Goal: Check status: Check status

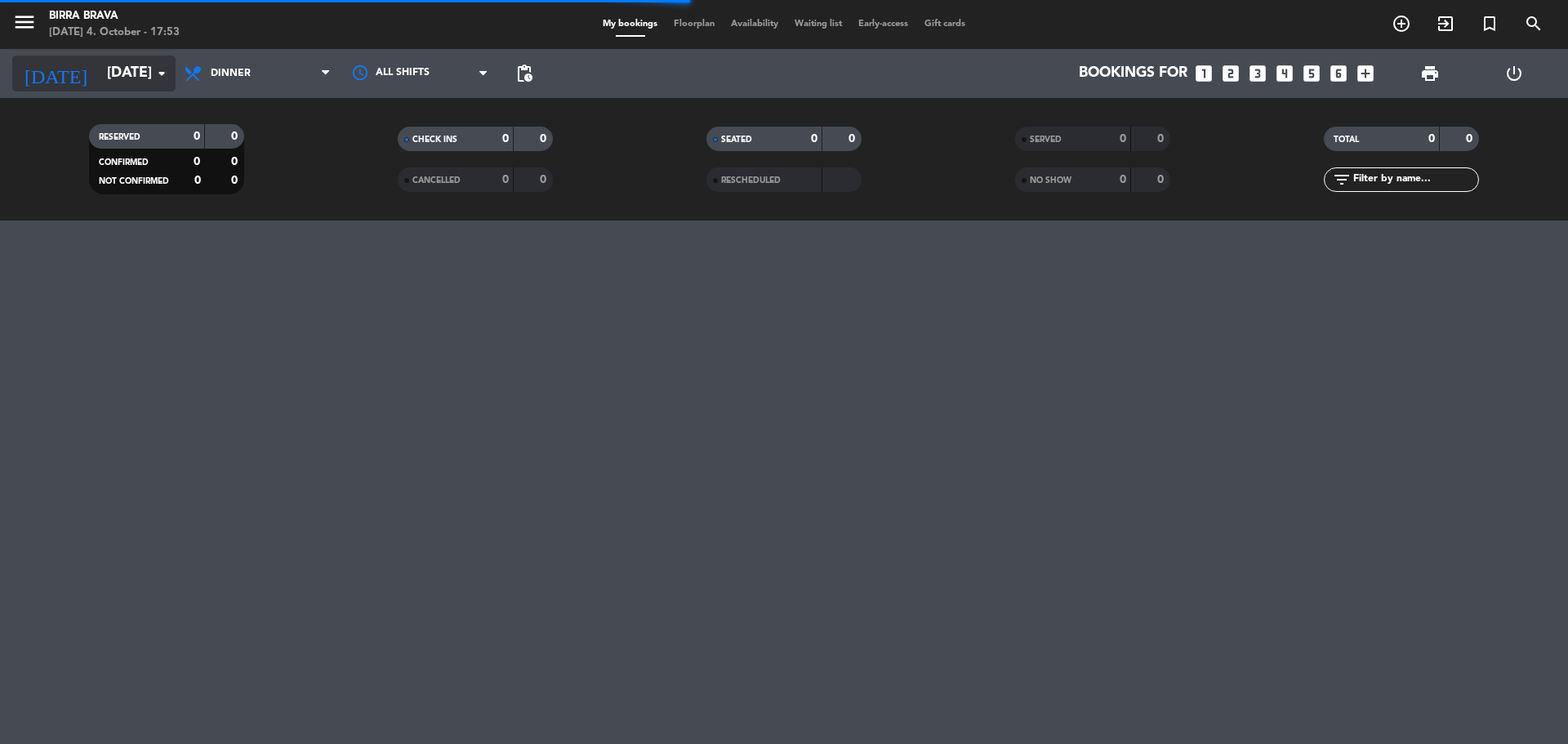
click at [126, 68] on input "[DATE]" at bounding box center [193, 73] width 189 height 32
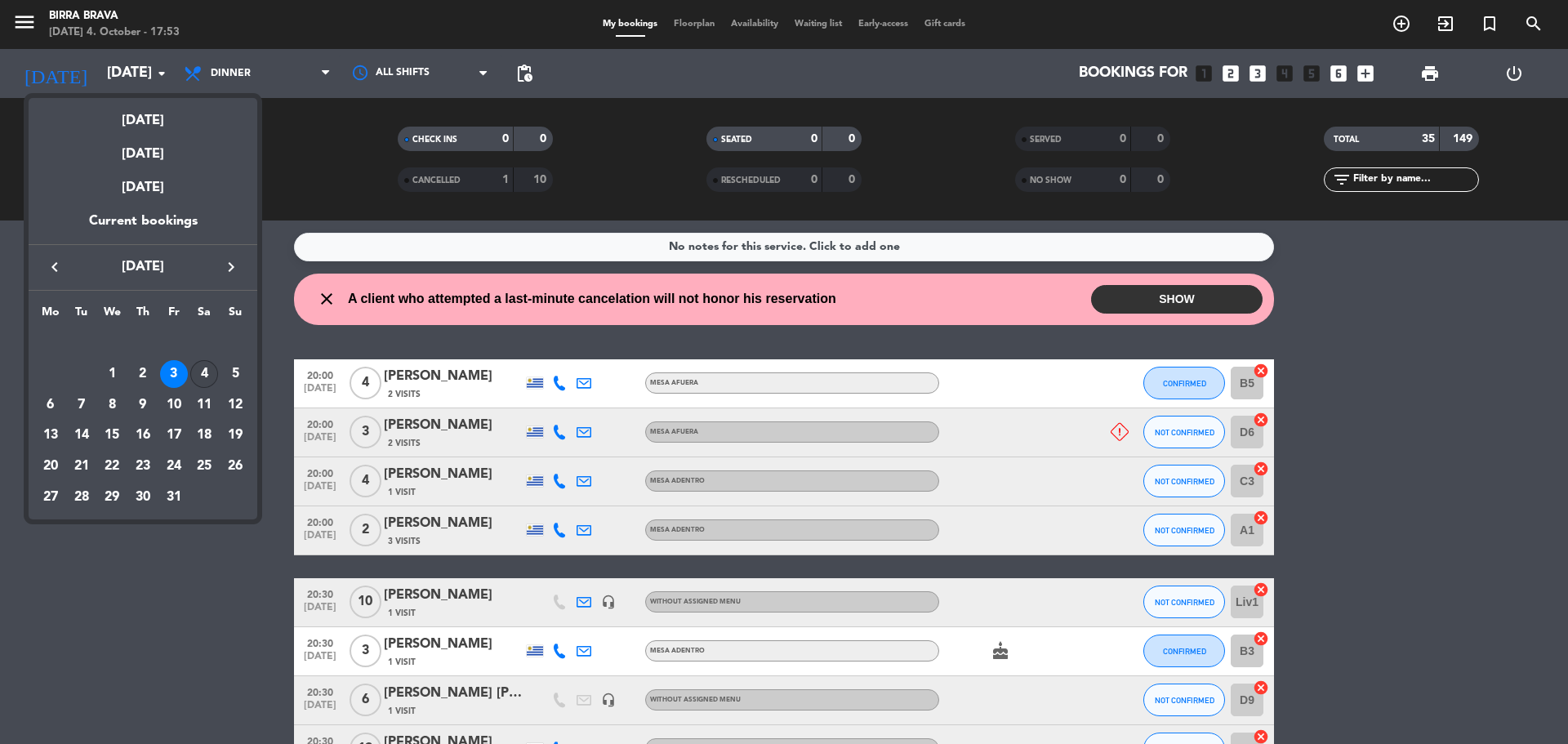
click at [208, 375] on div "4" at bounding box center [204, 374] width 28 height 28
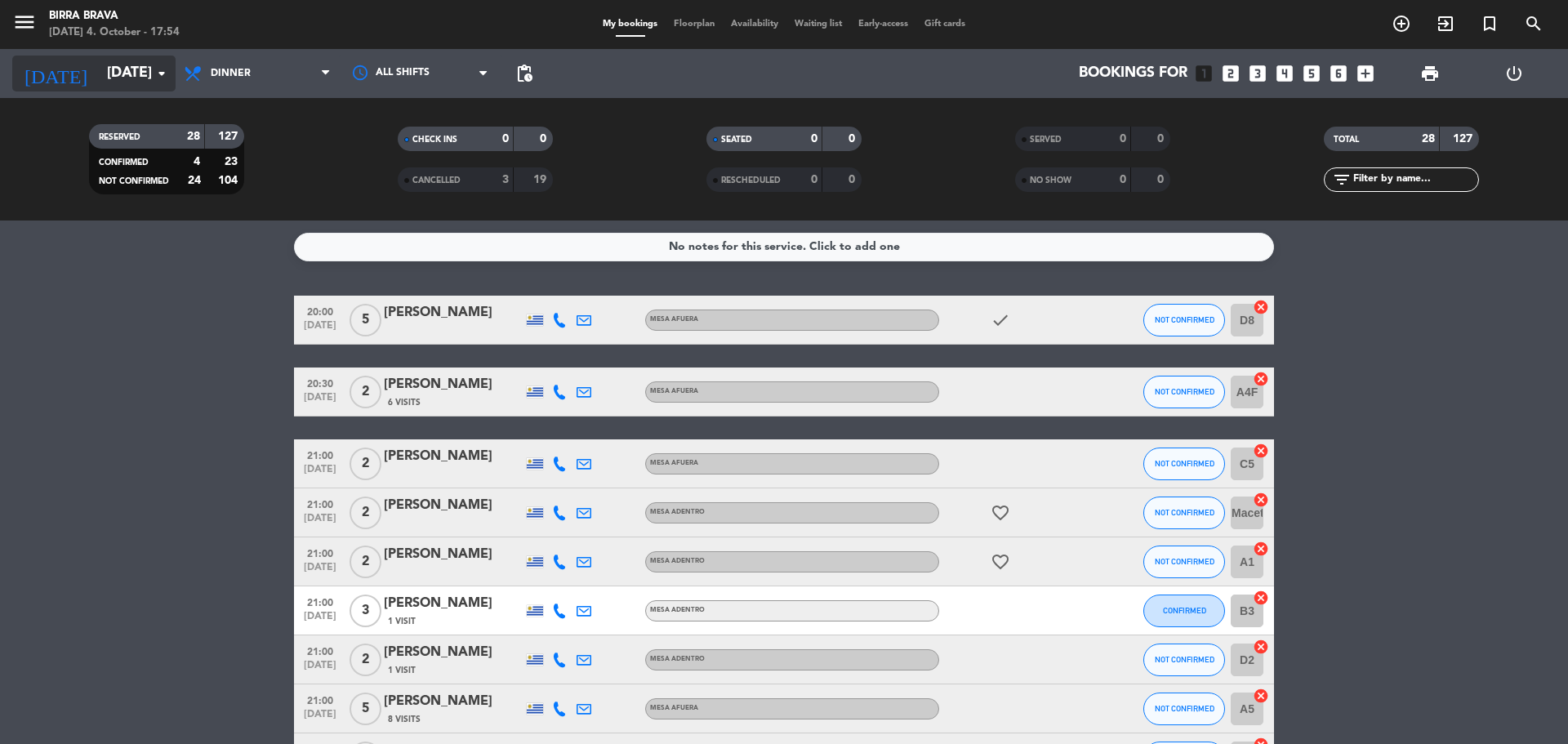
click at [129, 65] on input "[DATE]" at bounding box center [193, 73] width 189 height 32
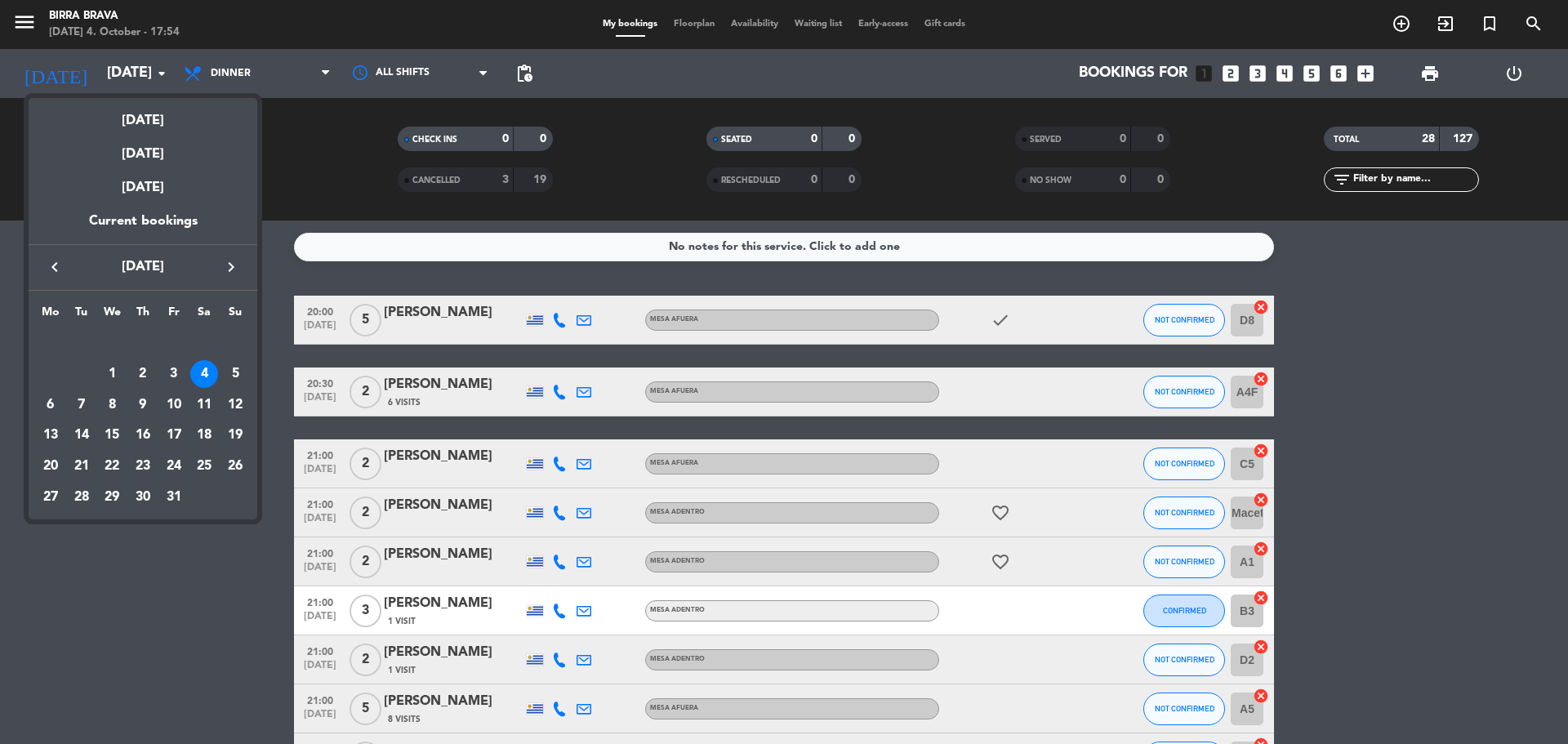
click at [185, 366] on div "3" at bounding box center [174, 374] width 28 height 28
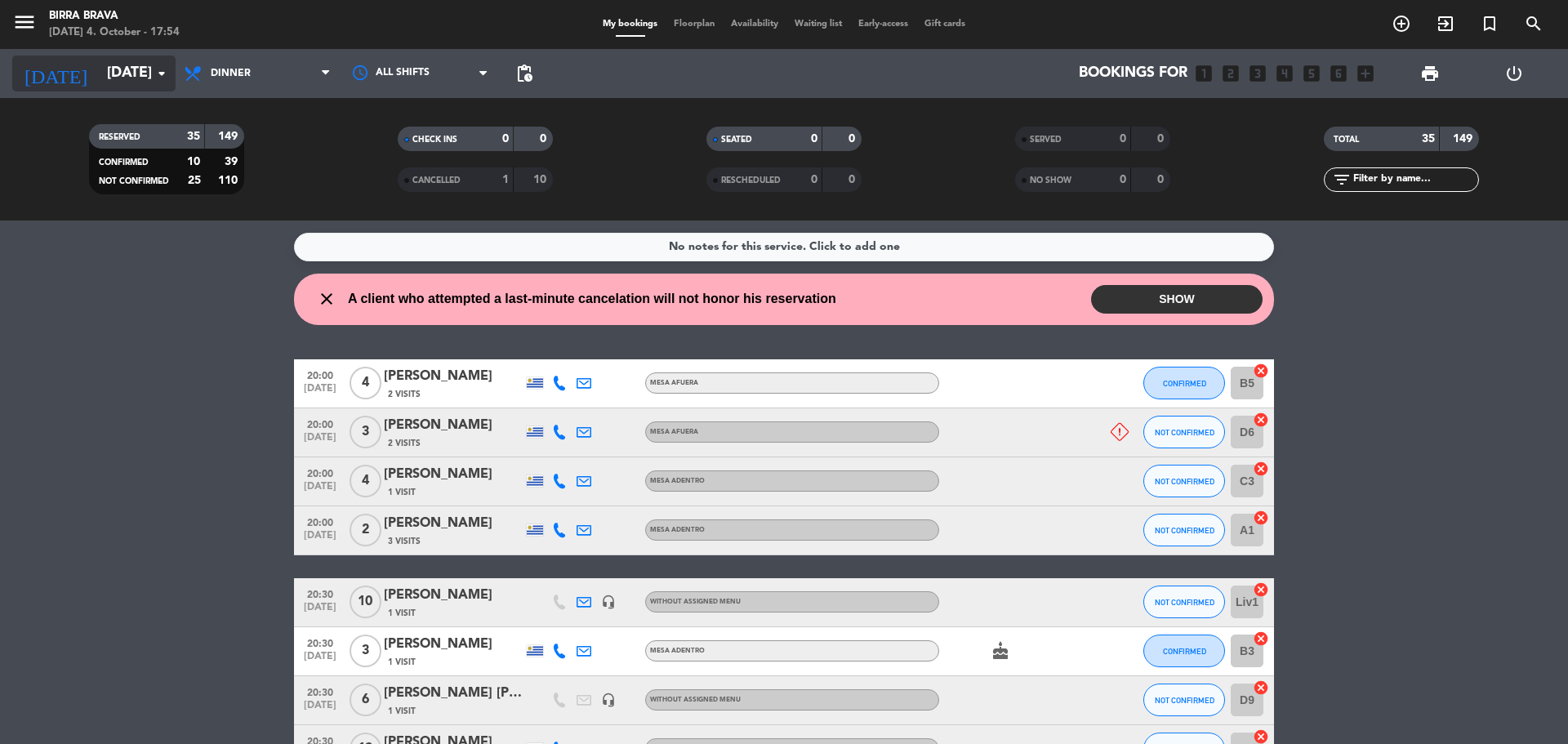
click at [99, 74] on input "[DATE]" at bounding box center [193, 73] width 189 height 32
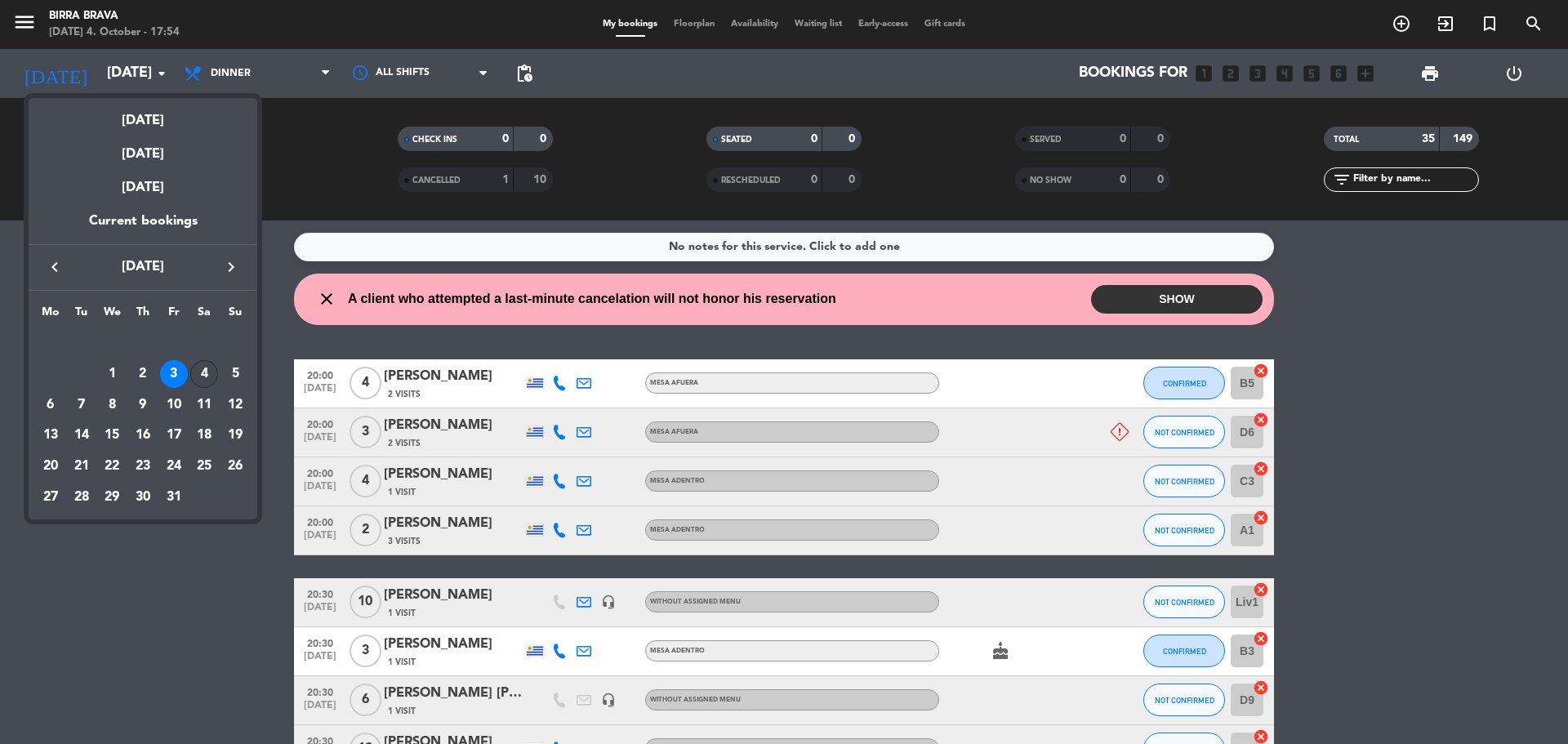
click at [198, 380] on div "4" at bounding box center [204, 374] width 28 height 28
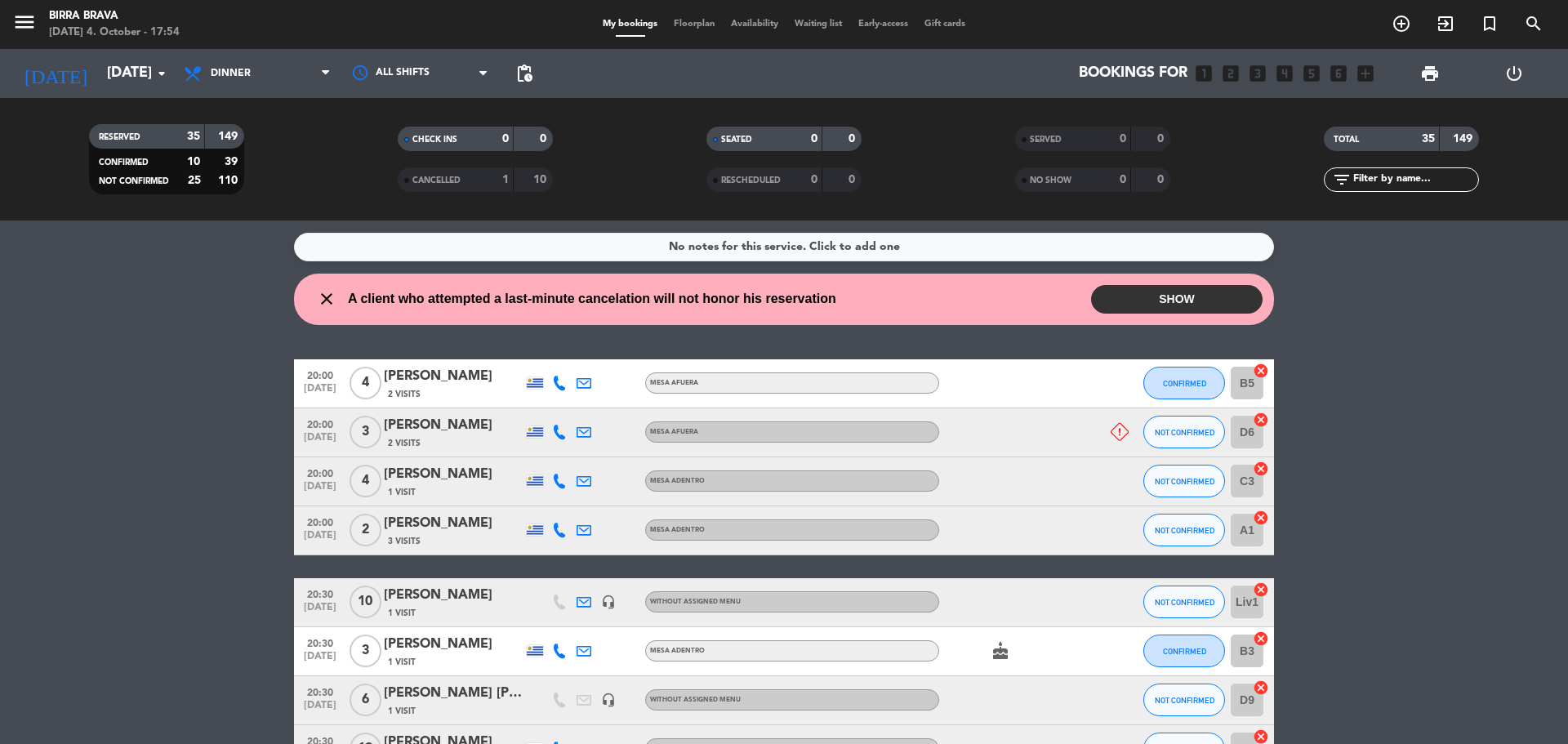
type input "[DATE]"
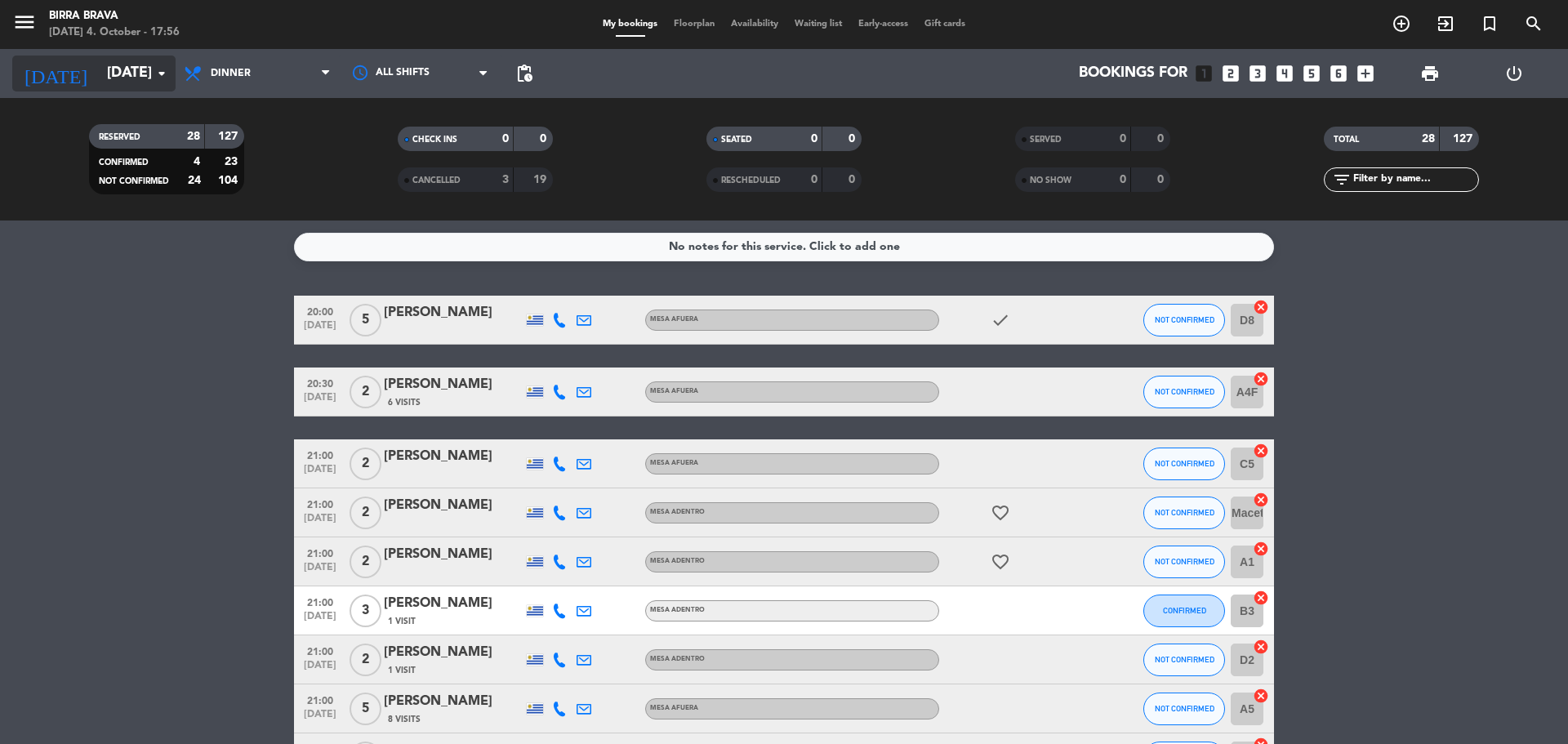
click at [161, 83] on icon "arrow_drop_down" at bounding box center [161, 73] width 19 height 19
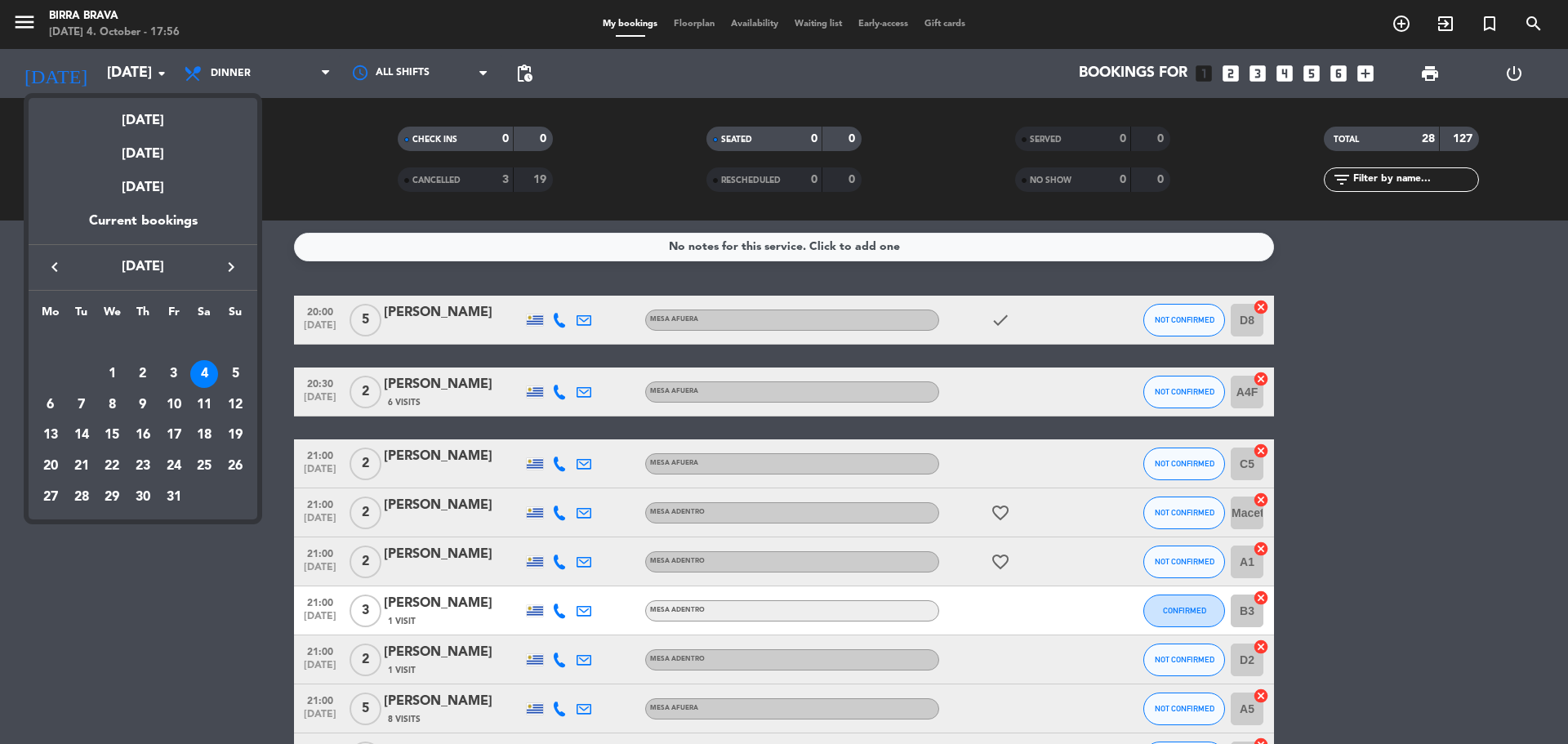
drag, startPoint x: 208, startPoint y: 574, endPoint x: 215, endPoint y: 568, distance: 9.2
click at [215, 568] on div at bounding box center [784, 372] width 1568 height 744
